Goal: Book appointment/travel/reservation

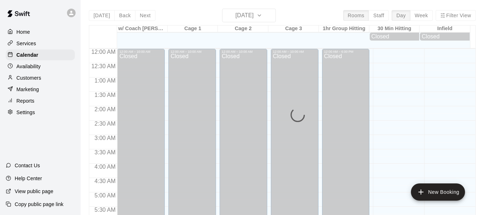
scroll to position [491, 0]
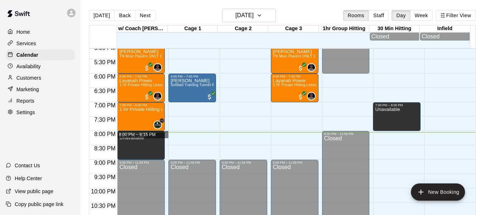
drag, startPoint x: 166, startPoint y: 138, endPoint x: 211, endPoint y: 136, distance: 45.2
click at [211, 136] on div "12:00 AM 12:30 AM 1:00 AM 1:30 AM 2:00 AM 2:30 AM 3:00 AM 3:30 AM 4:00 AM 4:30 …" at bounding box center [282, 135] width 386 height 175
drag, startPoint x: 169, startPoint y: 142, endPoint x: 254, endPoint y: 156, distance: 86.8
click at [254, 156] on div "12:00 AM 12:30 AM 1:00 AM 1:30 AM 2:00 AM 2:30 AM 3:00 AM 3:30 AM 4:00 AM 4:30 …" at bounding box center [282, 135] width 386 height 175
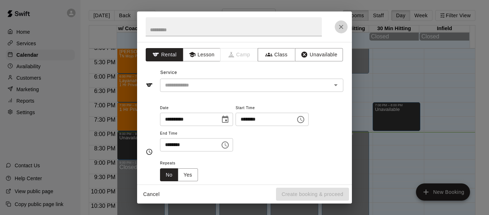
click at [342, 32] on button "Close" at bounding box center [341, 26] width 13 height 13
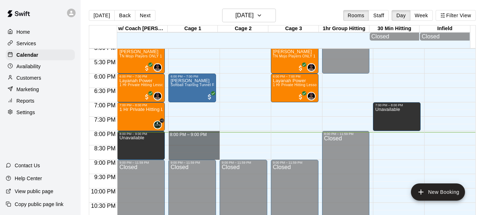
drag, startPoint x: 168, startPoint y: 133, endPoint x: 217, endPoint y: 157, distance: 55.0
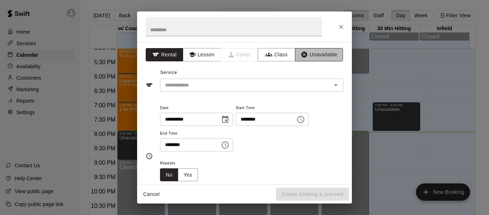
click at [310, 57] on button "Unavailable" at bounding box center [319, 54] width 48 height 13
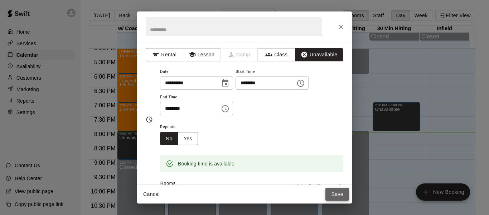
click at [334, 197] on button "Save" at bounding box center [338, 193] width 24 height 13
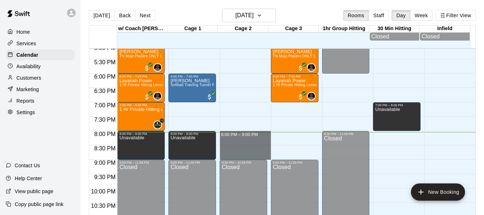
drag, startPoint x: 221, startPoint y: 135, endPoint x: 251, endPoint y: 156, distance: 36.3
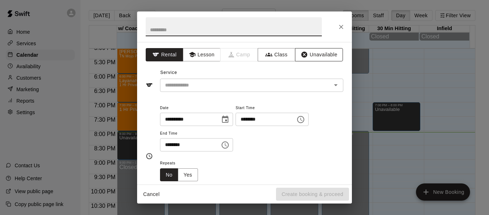
click at [312, 57] on button "Unavailable" at bounding box center [319, 54] width 48 height 13
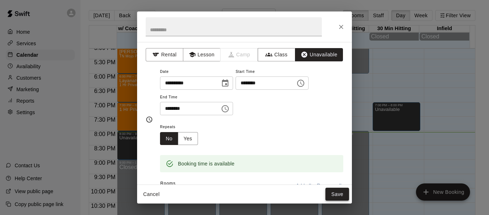
click at [329, 195] on button "Save" at bounding box center [338, 193] width 24 height 13
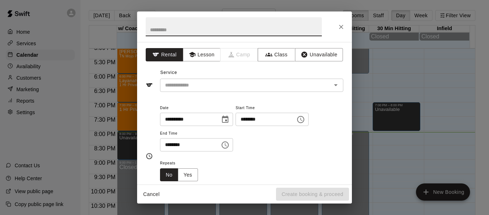
drag, startPoint x: 288, startPoint y: 137, endPoint x: 292, endPoint y: 151, distance: 14.7
click at [292, 151] on body "Home Services Calendar Availability Customers Marketing Reports Settings Contac…" at bounding box center [244, 113] width 489 height 226
click at [336, 28] on button "Close" at bounding box center [341, 26] width 13 height 13
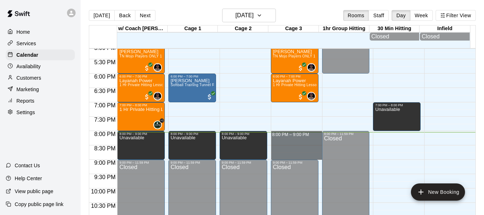
drag, startPoint x: 270, startPoint y: 135, endPoint x: 281, endPoint y: 158, distance: 25.0
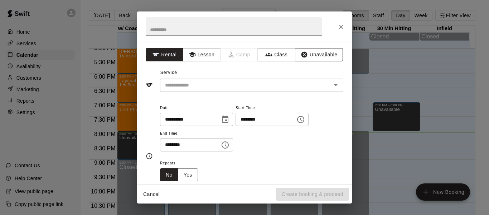
click at [307, 48] on button "Unavailable" at bounding box center [319, 54] width 48 height 13
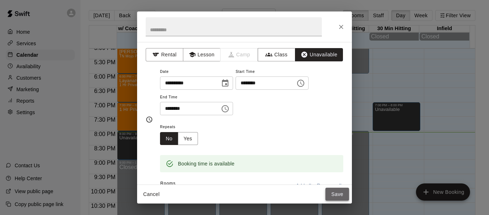
click at [334, 194] on button "Save" at bounding box center [338, 193] width 24 height 13
